Goal: Navigation & Orientation: Find specific page/section

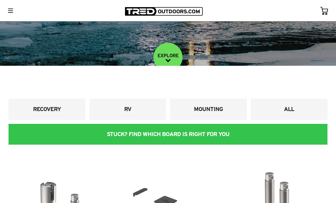
scroll to position [115, 0]
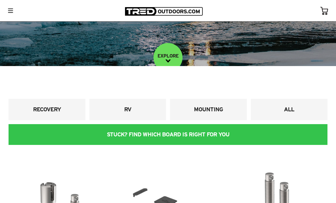
click at [209, 113] on h4 "MOUNTING" at bounding box center [208, 110] width 68 height 8
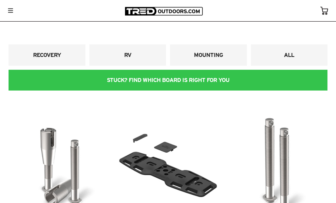
scroll to position [168, 0]
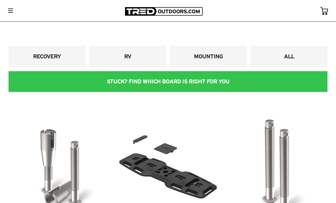
click at [221, 67] on link "MOUNTING" at bounding box center [208, 56] width 77 height 21
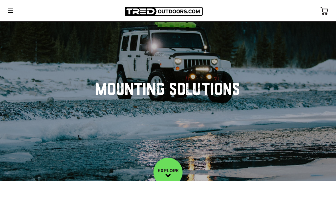
click at [9, 10] on img at bounding box center [10, 11] width 5 height 4
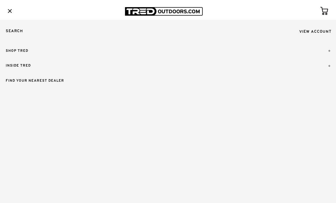
click at [15, 52] on link "SHOP TRED" at bounding box center [168, 50] width 336 height 15
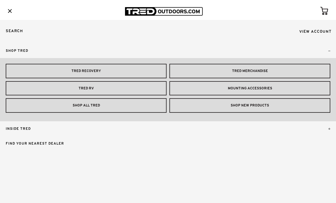
click at [310, 86] on link "MOUNTING ACCESSORIES" at bounding box center [249, 88] width 161 height 15
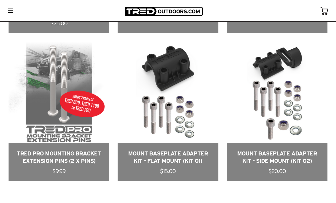
scroll to position [458, 0]
